Goal: Task Accomplishment & Management: Manage account settings

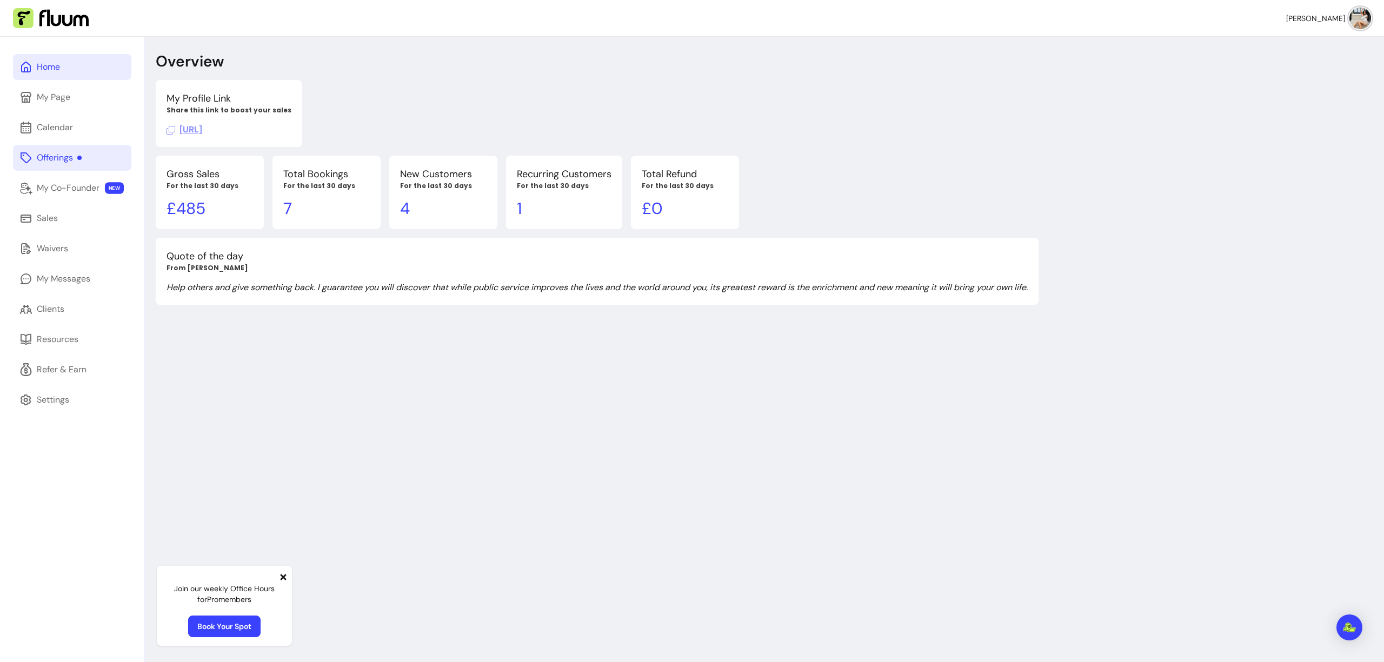
click at [55, 157] on div "Offerings" at bounding box center [59, 157] width 45 height 13
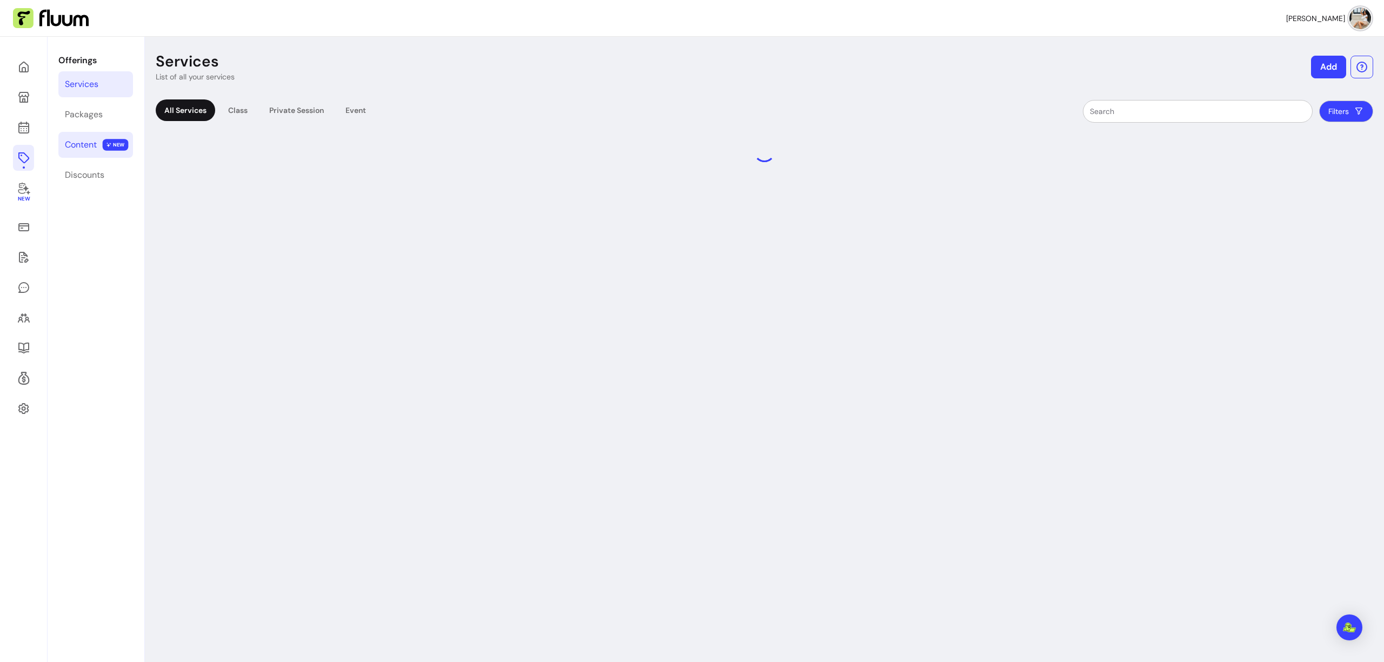
click at [85, 147] on div "Content" at bounding box center [81, 144] width 32 height 13
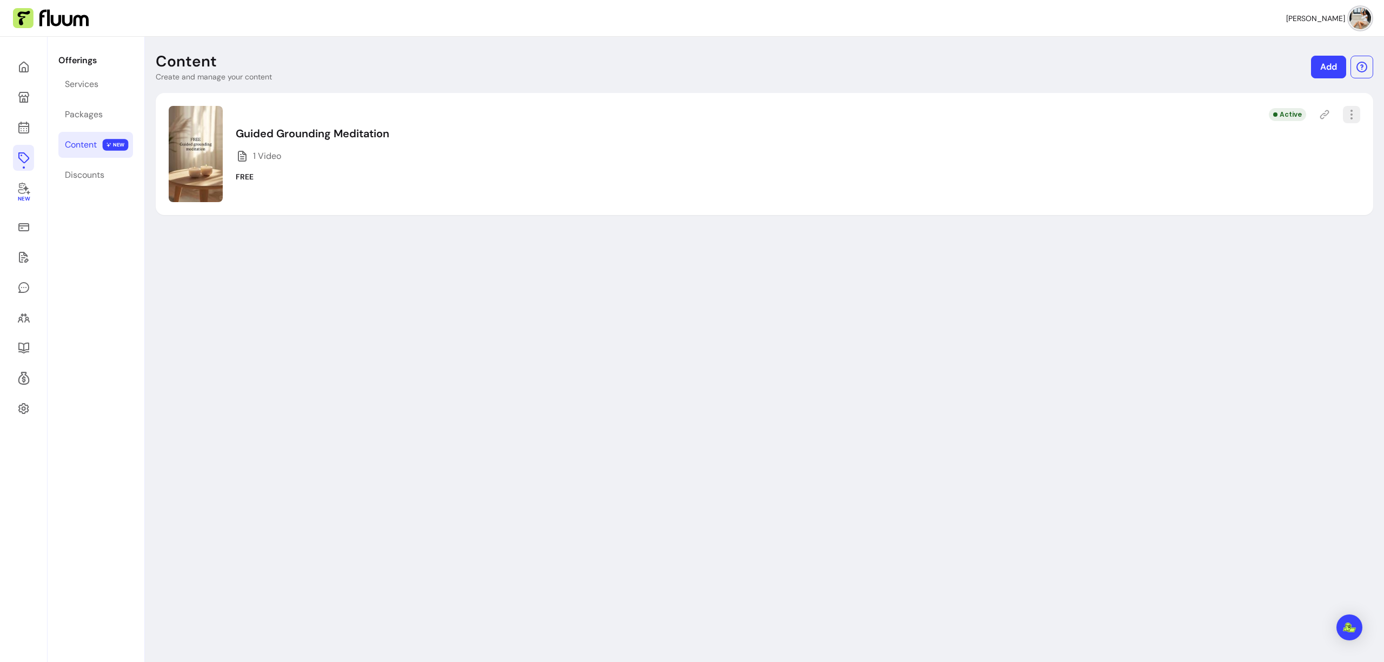
click at [1345, 117] on icon "button" at bounding box center [1351, 114] width 13 height 13
click at [1279, 150] on span "Amend" at bounding box center [1303, 152] width 79 height 11
select select "***"
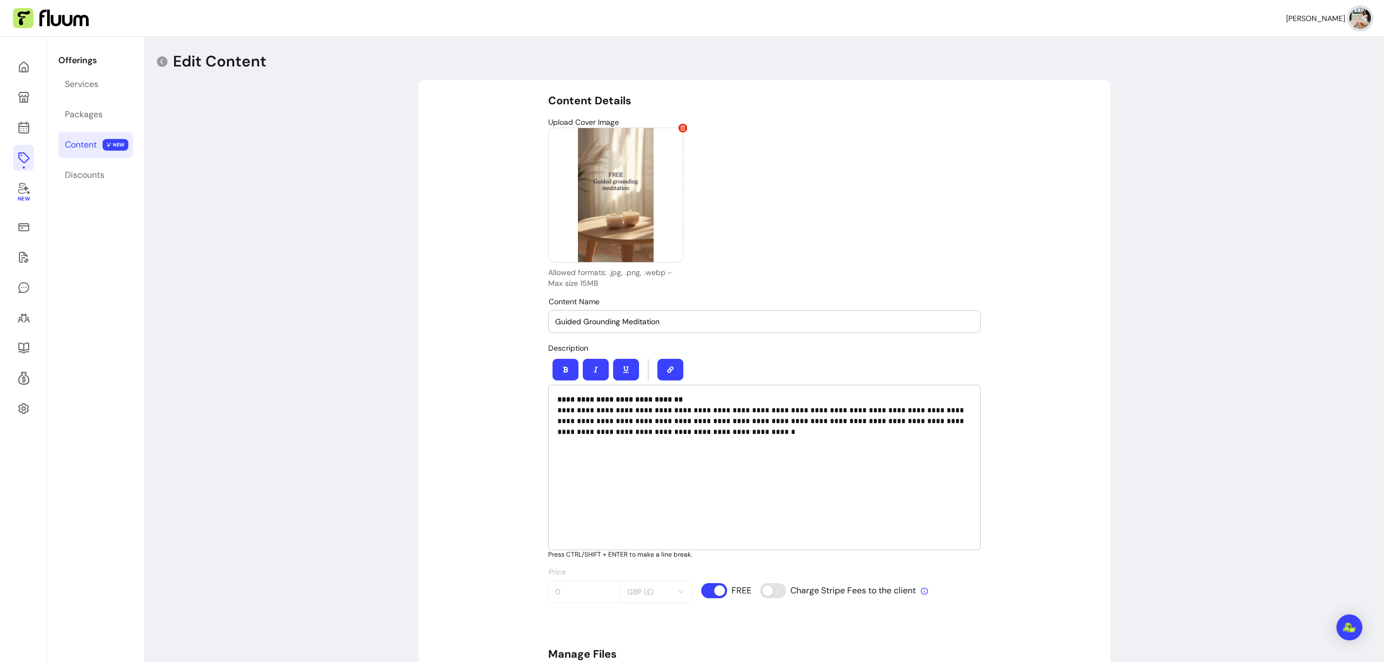
click at [666, 318] on input "Guided Grounding Meditation" at bounding box center [764, 321] width 418 height 11
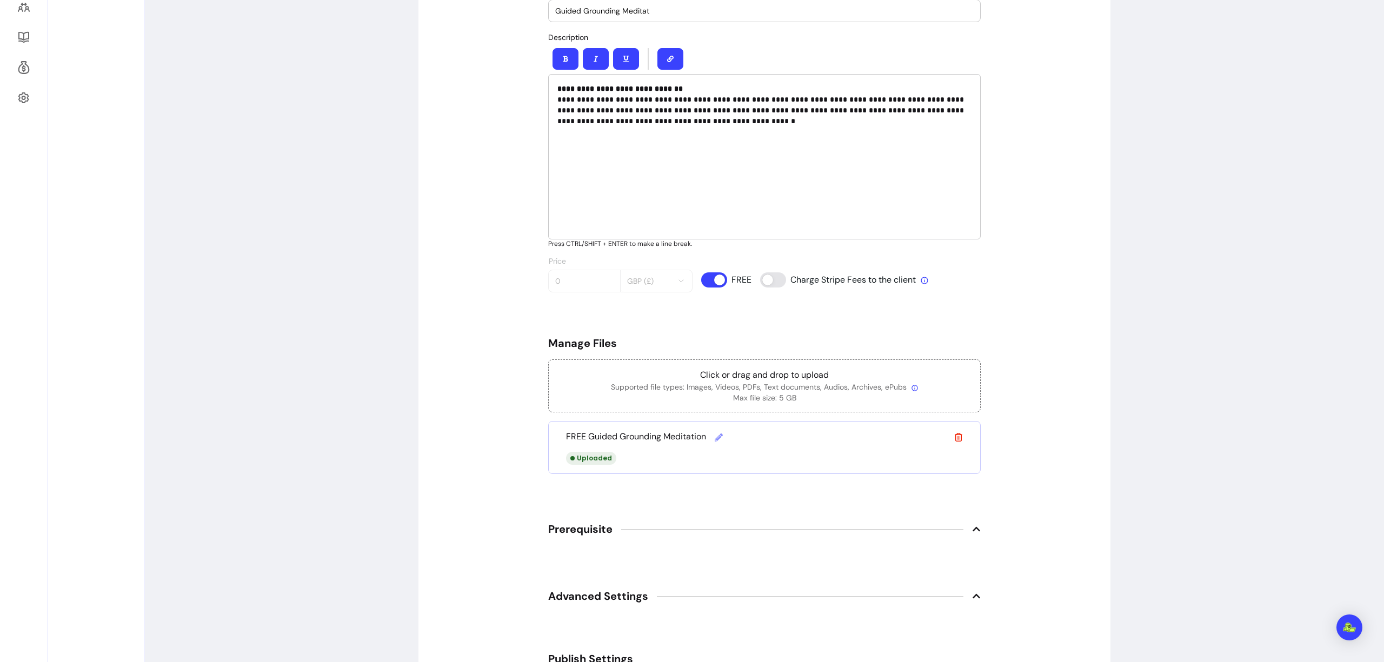
scroll to position [12, 0]
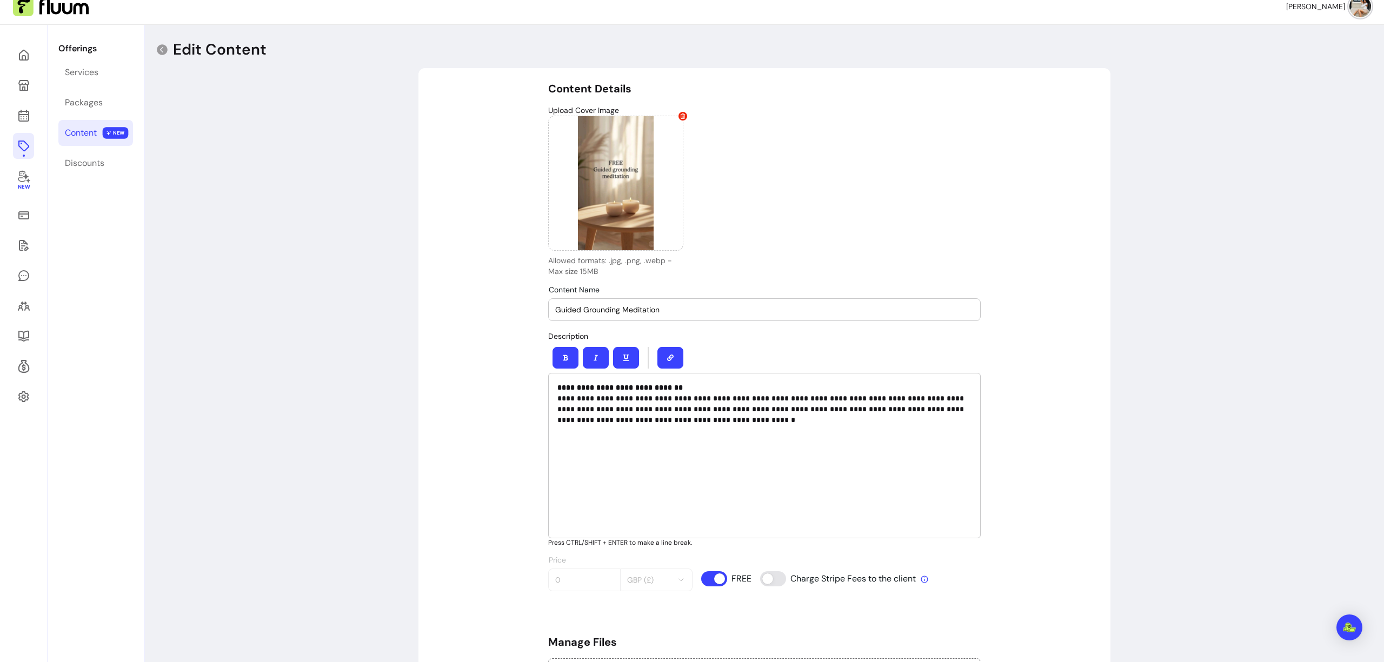
click at [1148, 173] on div "**********" at bounding box center [764, 581] width 1239 height 1113
click at [675, 309] on input "Guided Grounding Meditation" at bounding box center [764, 309] width 418 height 11
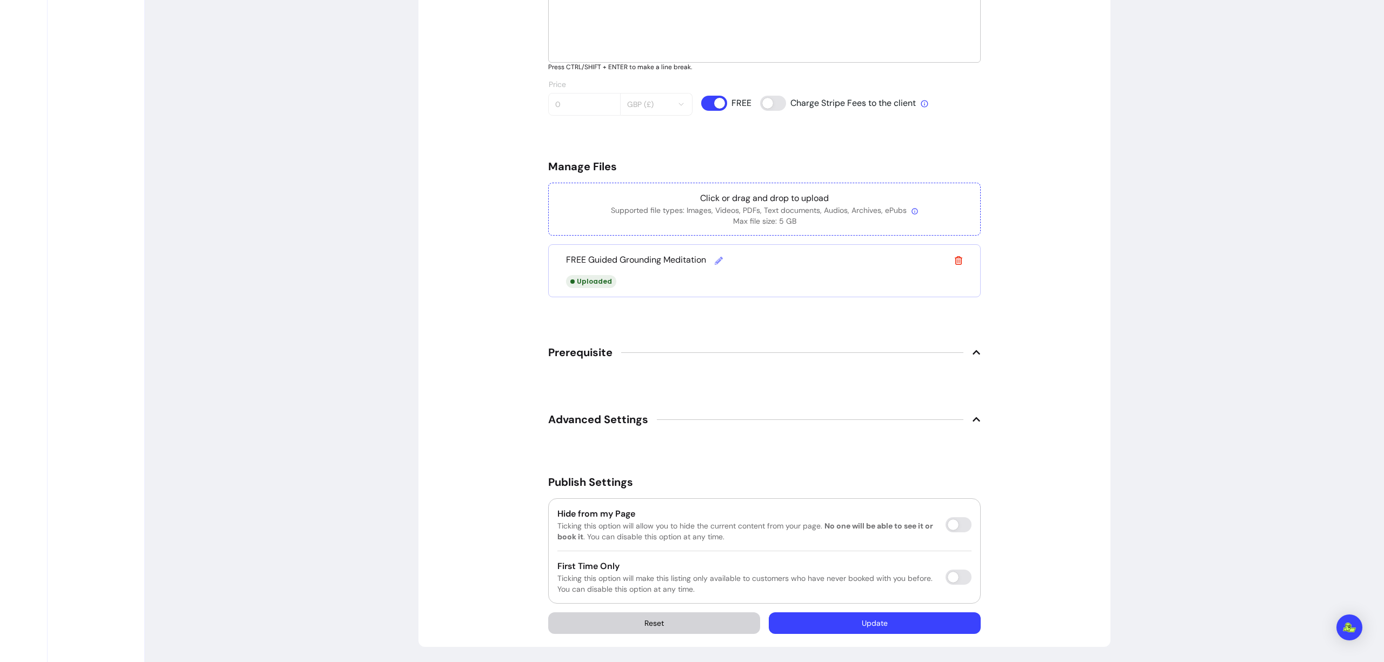
scroll to position [0, 0]
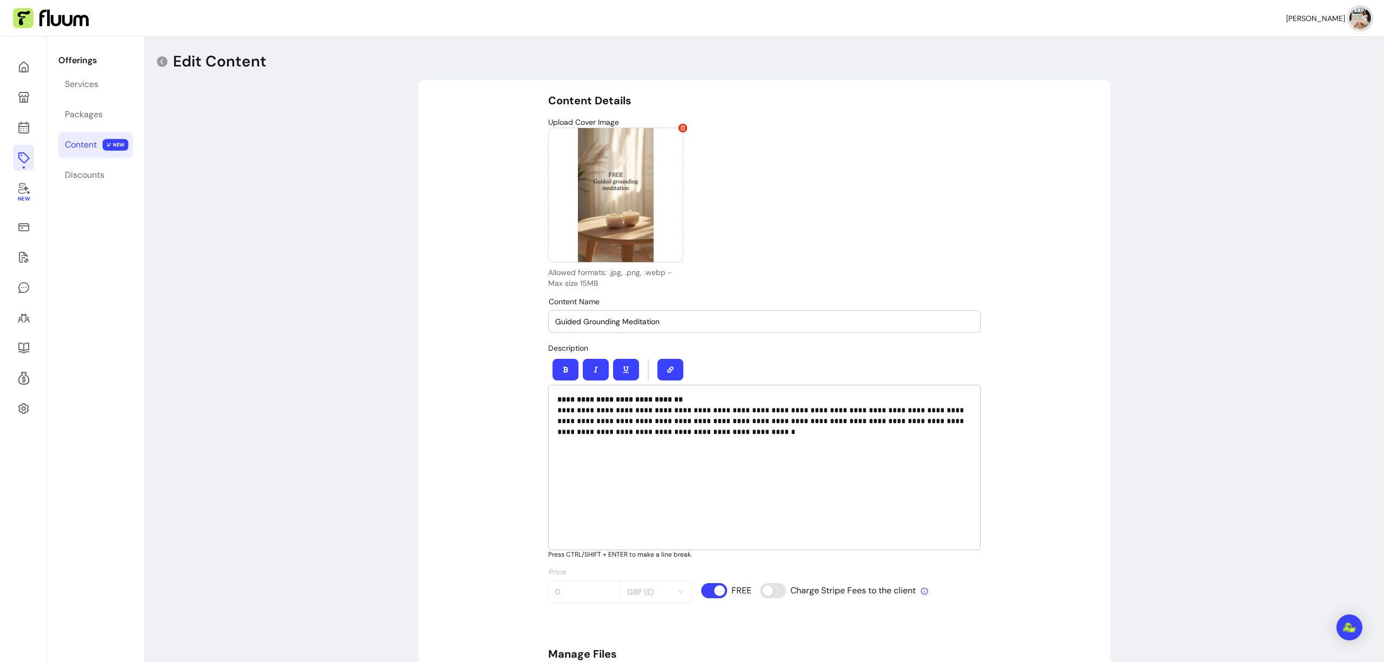
type input "Guided Grounding Meditation"
